Goal: Check status: Check status

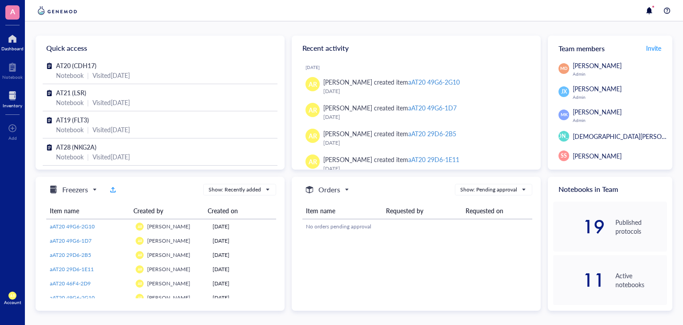
click at [12, 96] on div at bounding box center [13, 95] width 20 height 14
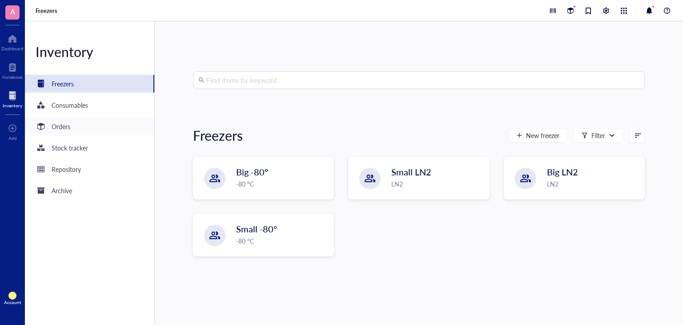
click at [72, 125] on div "Orders" at bounding box center [89, 126] width 129 height 18
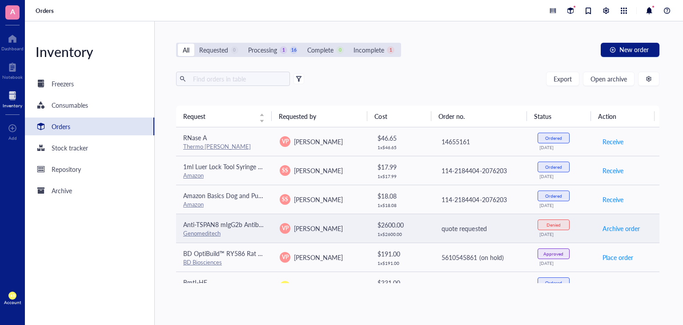
click at [241, 229] on div "Genomeditech" at bounding box center [224, 233] width 82 height 8
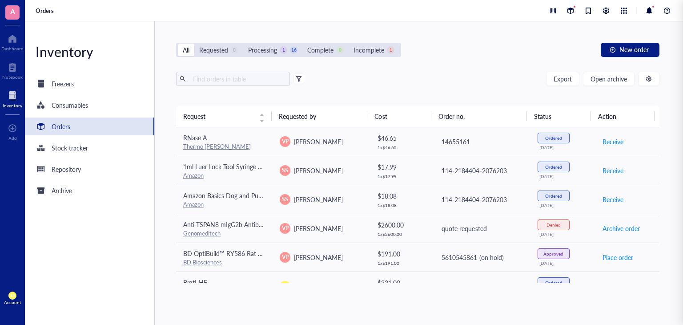
click at [443, 59] on div "All Requested 0 Processing 1 16 Complete 0 Incomplete 1 New order Export Open a…" at bounding box center [418, 172] width 526 height 303
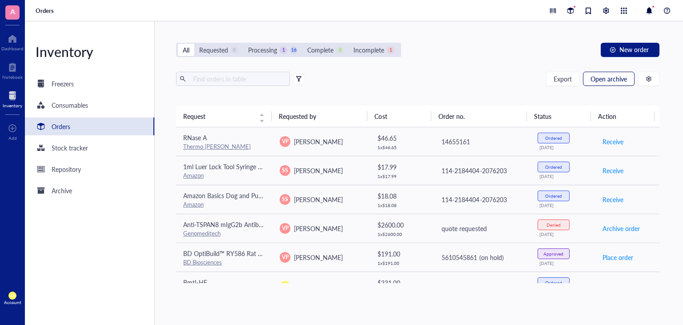
click at [611, 82] on span "Open archive" at bounding box center [609, 78] width 36 height 7
